Goal: Task Accomplishment & Management: Manage account settings

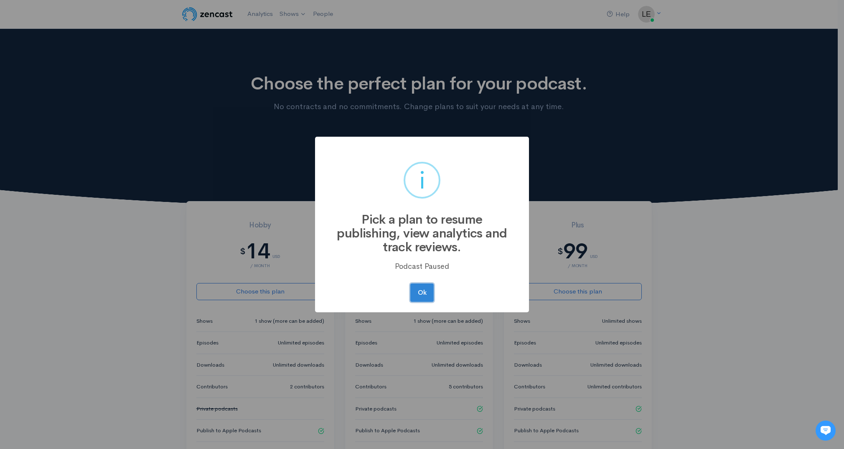
click at [421, 295] on button "Ok" at bounding box center [421, 292] width 23 height 18
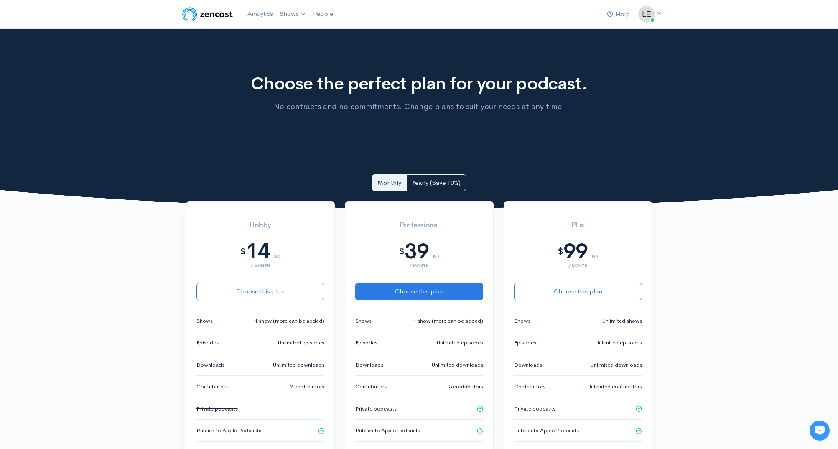
click at [646, 15] on img at bounding box center [646, 14] width 17 height 17
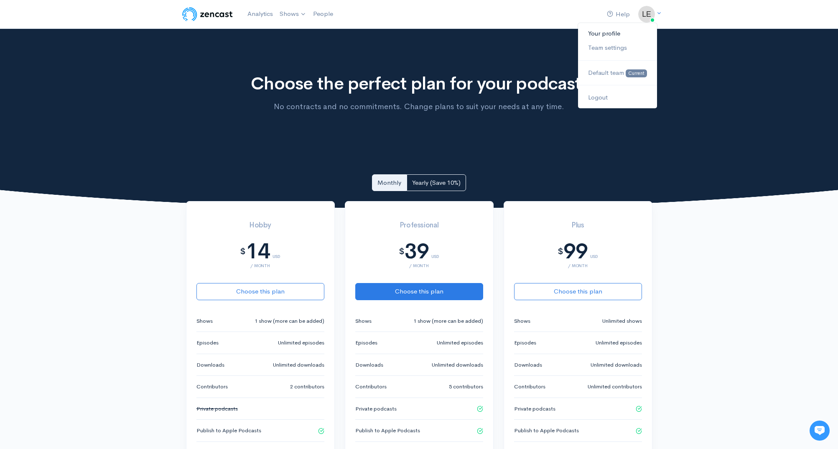
click at [608, 33] on link "Your profile" at bounding box center [617, 33] width 79 height 15
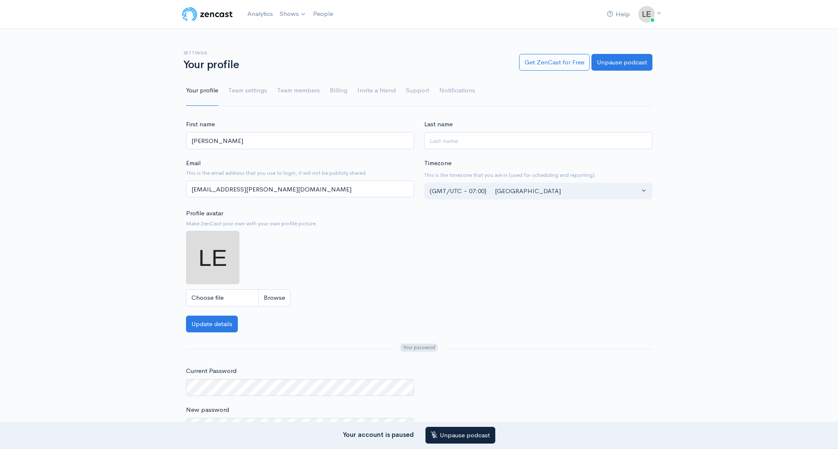
click at [330, 93] on link "Billing" at bounding box center [339, 91] width 18 height 30
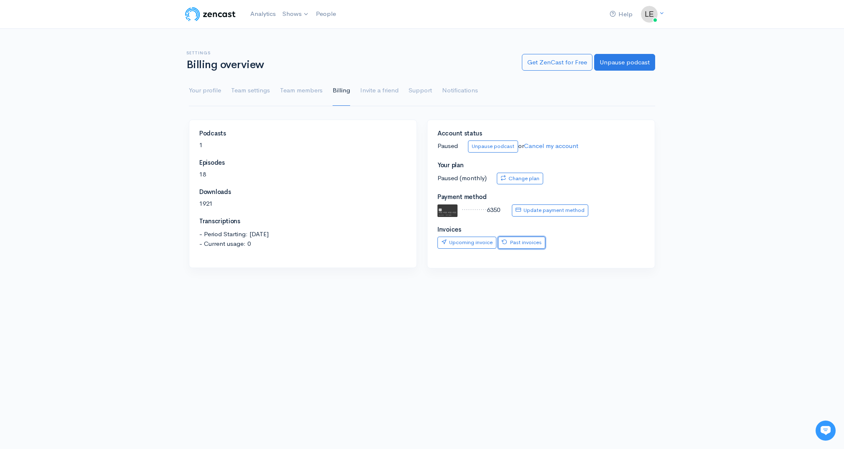
click at [517, 245] on link "Past invoices" at bounding box center [521, 243] width 47 height 12
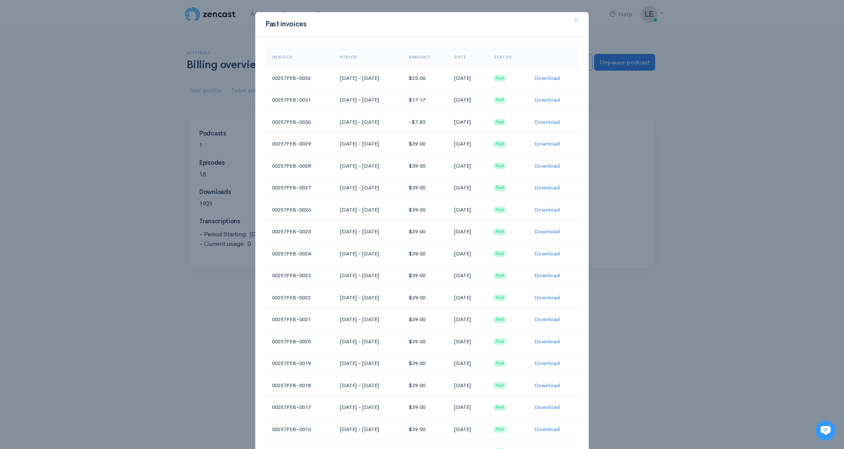
click at [553, 76] on link "Download" at bounding box center [547, 77] width 25 height 7
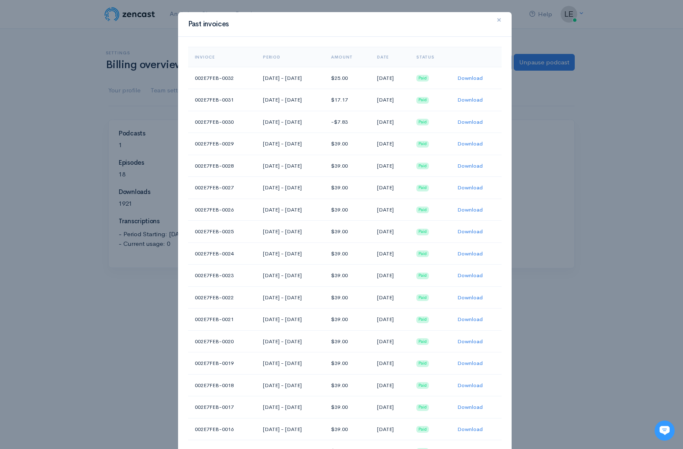
click at [497, 19] on span "×" at bounding box center [499, 20] width 5 height 12
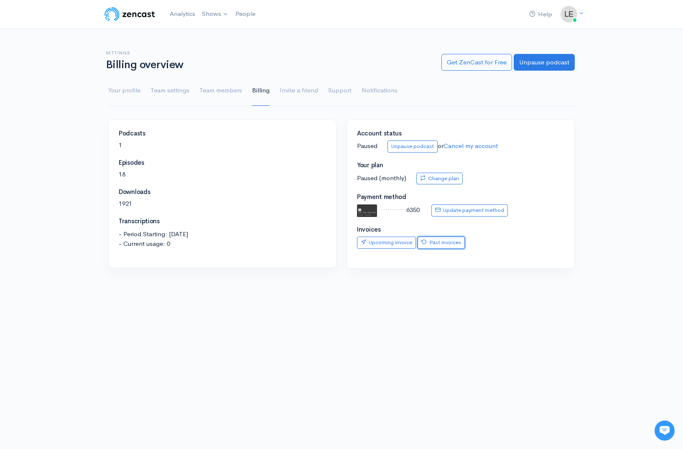
click at [445, 241] on link "Past invoices" at bounding box center [441, 243] width 47 height 12
